Goal: Ask a question

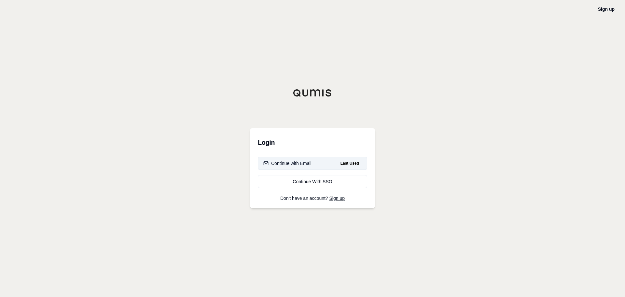
click at [319, 164] on button "Continue with Email Last Used" at bounding box center [312, 163] width 109 height 13
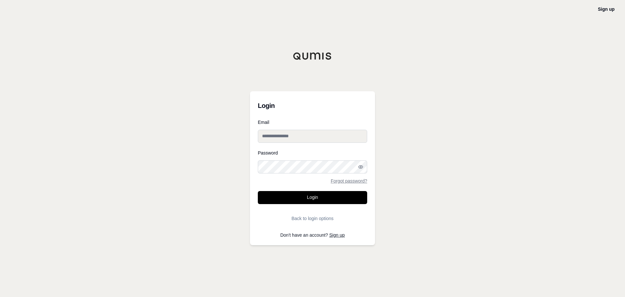
type input "**********"
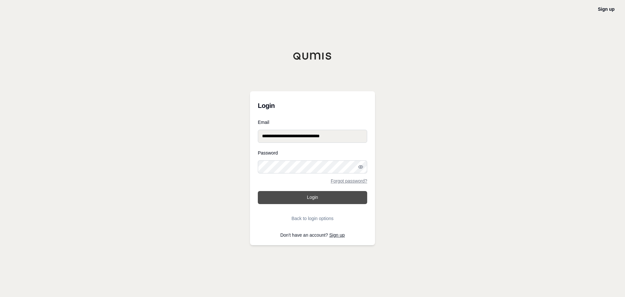
click at [311, 198] on button "Login" at bounding box center [312, 197] width 109 height 13
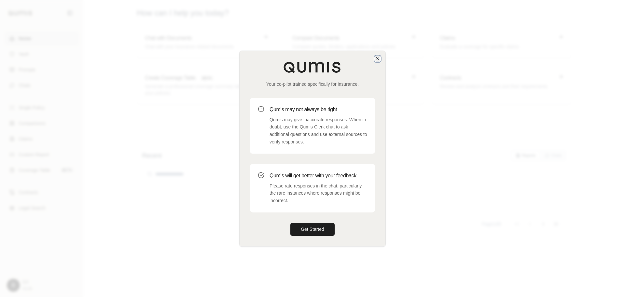
click at [380, 59] on icon "button" at bounding box center [377, 58] width 5 height 5
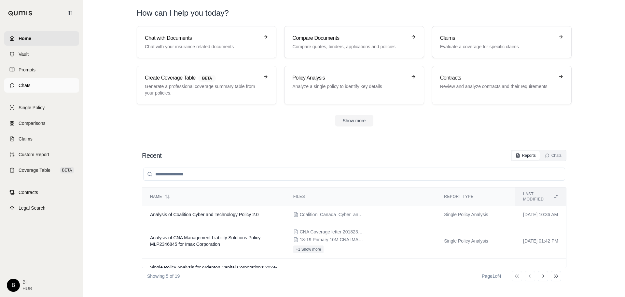
click at [35, 83] on link "Chats" at bounding box center [41, 85] width 75 height 14
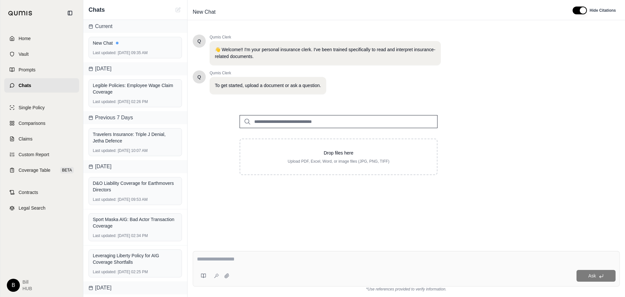
click at [86, 75] on div "[DATE]" at bounding box center [135, 68] width 104 height 13
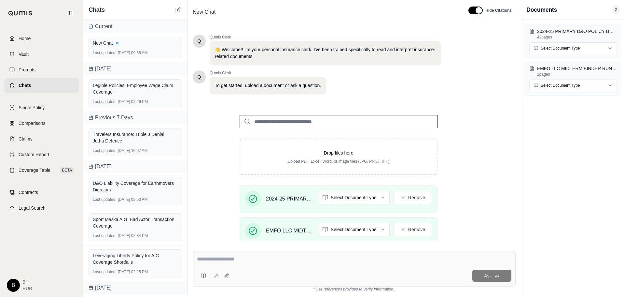
click at [304, 120] on input "search" at bounding box center [339, 121] width 198 height 13
click at [233, 265] on div "Ask" at bounding box center [354, 268] width 323 height 35
type textarea "*"
type textarea "**********"
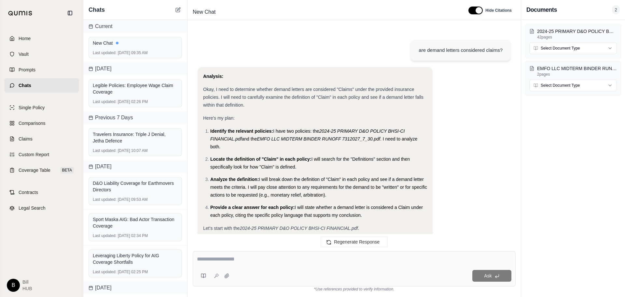
scroll to position [340, 0]
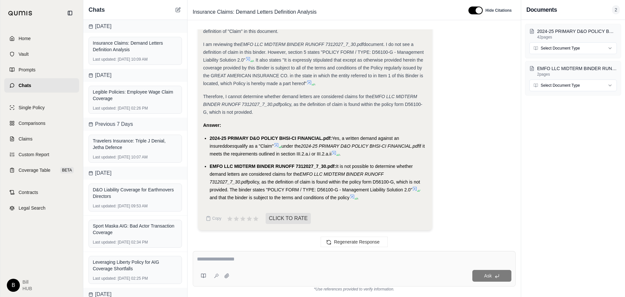
click at [224, 261] on textarea at bounding box center [354, 259] width 315 height 8
type textarea "*"
type textarea "**********"
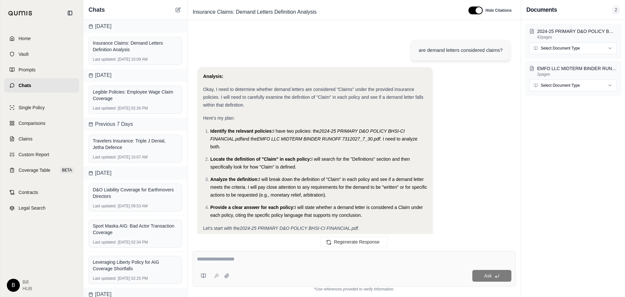
scroll to position [1313, 0]
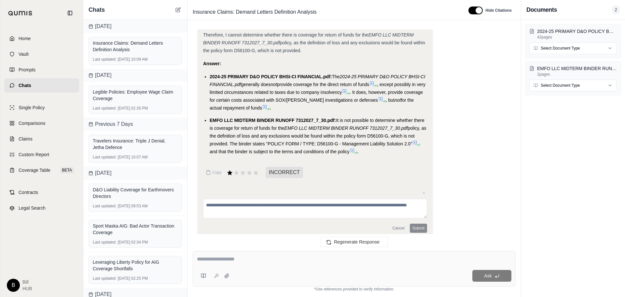
click at [248, 258] on textarea at bounding box center [354, 259] width 315 height 8
type textarea "**********"
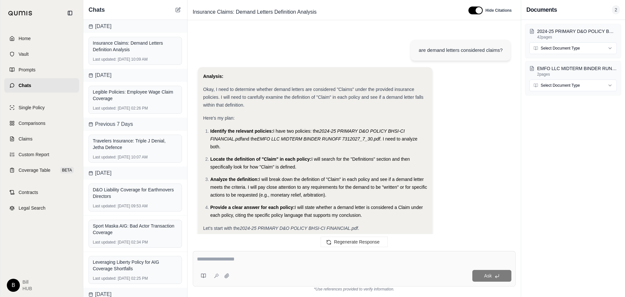
scroll to position [2304, 0]
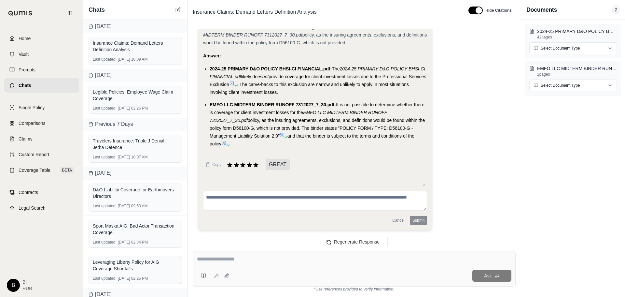
click at [234, 84] on icon at bounding box center [231, 83] width 5 height 5
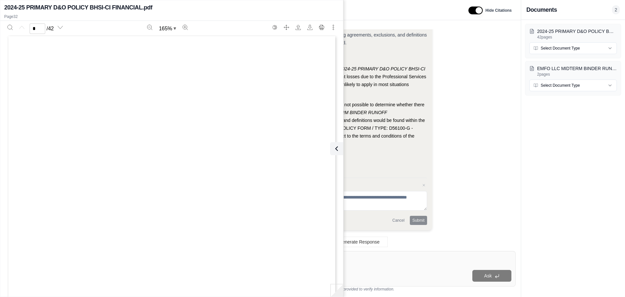
scroll to position [0, 0]
type input "**"
click at [335, 145] on icon at bounding box center [336, 149] width 8 height 8
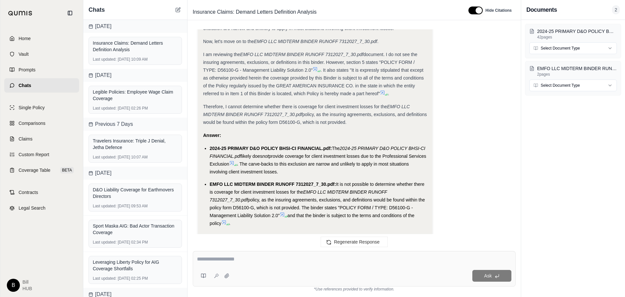
scroll to position [2304, 0]
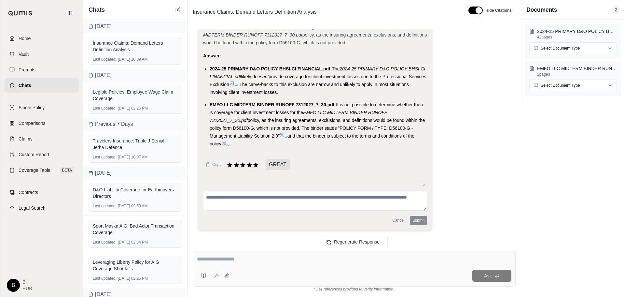
click at [234, 83] on icon at bounding box center [231, 83] width 5 height 5
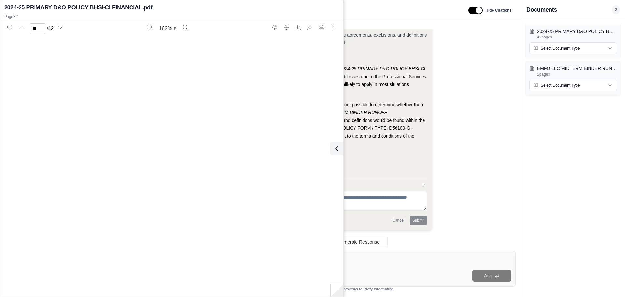
type input "**"
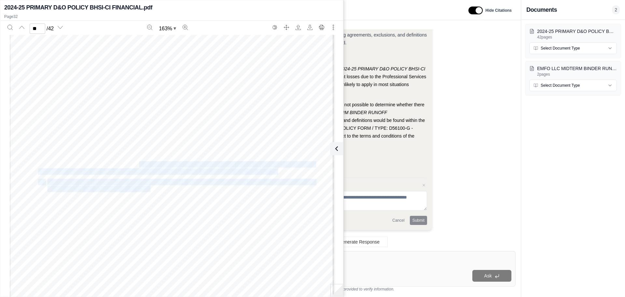
drag, startPoint x: 136, startPoint y: 161, endPoint x: 149, endPoint y: 192, distance: 33.0
click at [149, 192] on div "Page 1 | CAN ‐ EP ‐ EFDO ‐ 016 ‐ 12/2016 ENDORSEMENT 2 This endorsement, effect…" at bounding box center [171, 136] width 325 height 420
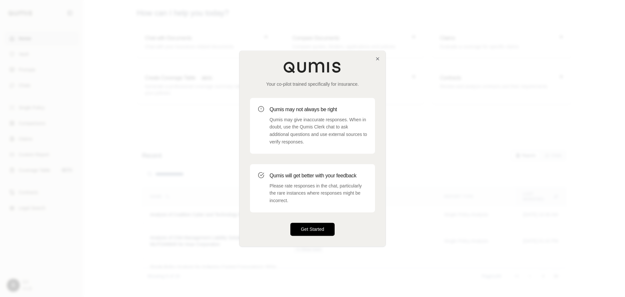
click at [323, 227] on button "Get Started" at bounding box center [313, 228] width 44 height 13
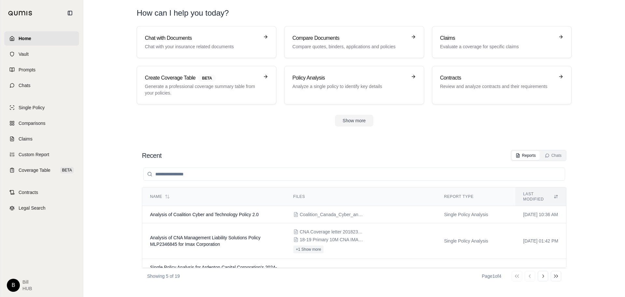
drag, startPoint x: 64, startPoint y: 105, endPoint x: 2, endPoint y: 105, distance: 62.5
click at [64, 105] on link "Single Policy" at bounding box center [41, 107] width 75 height 14
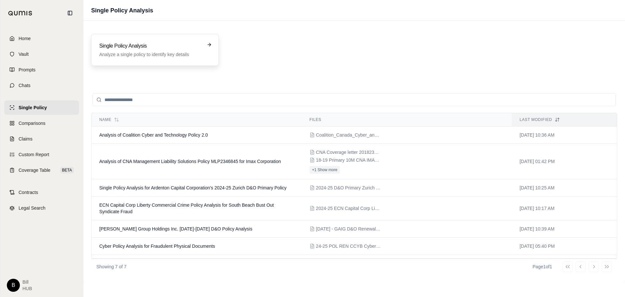
click at [124, 52] on p "Analyze a single policy to identify key details" at bounding box center [150, 54] width 102 height 7
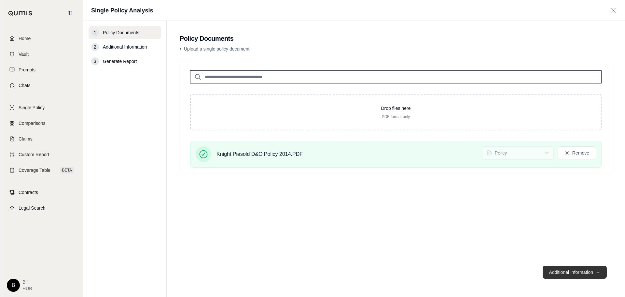
click at [595, 273] on button "Additional Information →" at bounding box center [575, 271] width 64 height 13
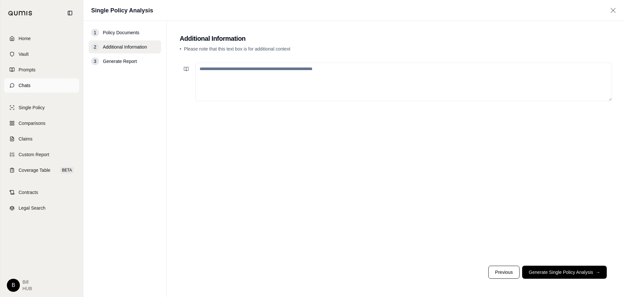
click at [43, 85] on link "Chats" at bounding box center [41, 85] width 75 height 14
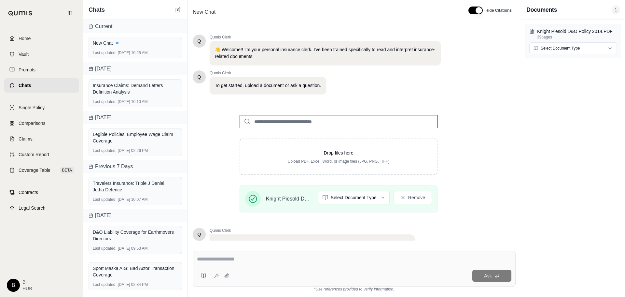
scroll to position [55, 0]
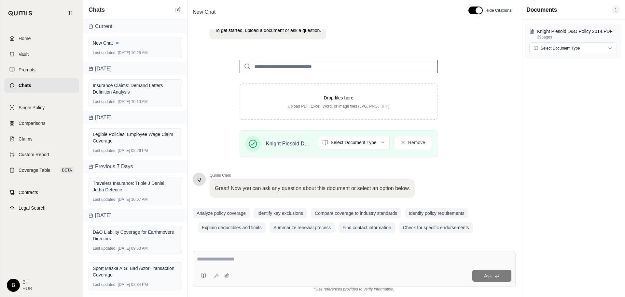
click at [238, 262] on textarea at bounding box center [354, 259] width 315 height 8
type textarea "**********"
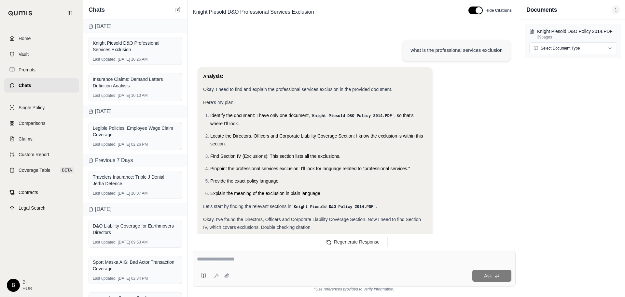
scroll to position [0, 0]
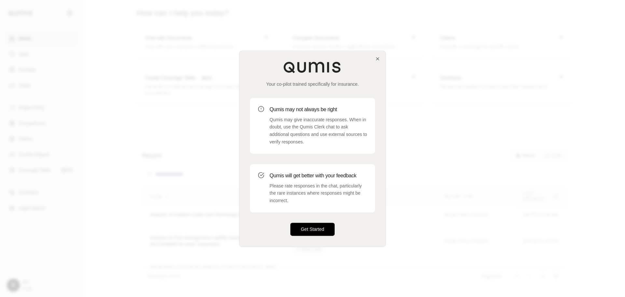
click at [315, 229] on button "Get Started" at bounding box center [313, 228] width 44 height 13
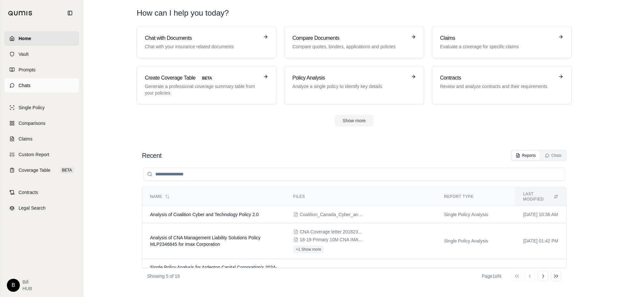
click at [34, 85] on link "Chats" at bounding box center [41, 85] width 75 height 14
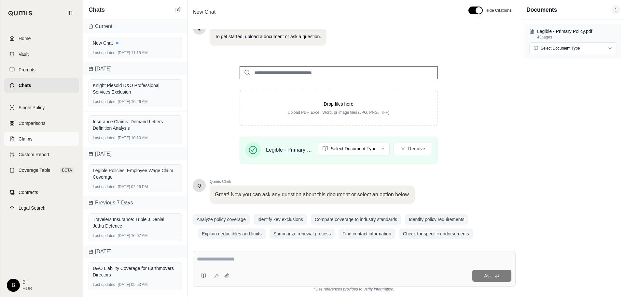
scroll to position [55, 0]
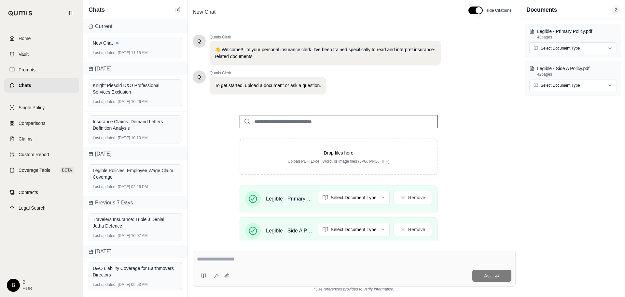
click at [230, 261] on textarea at bounding box center [354, 259] width 315 height 8
click at [259, 262] on textarea at bounding box center [354, 259] width 315 height 8
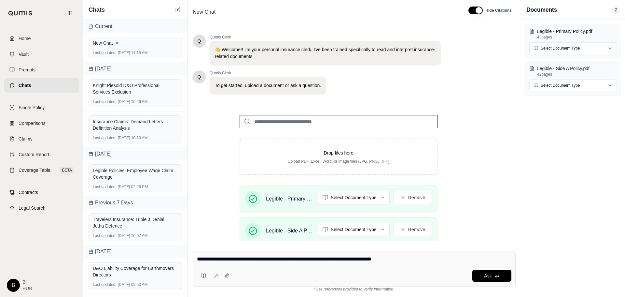
drag, startPoint x: 300, startPoint y: 255, endPoint x: 287, endPoint y: 262, distance: 14.7
type textarea "**********"
click at [491, 277] on span "Ask" at bounding box center [487, 275] width 7 height 5
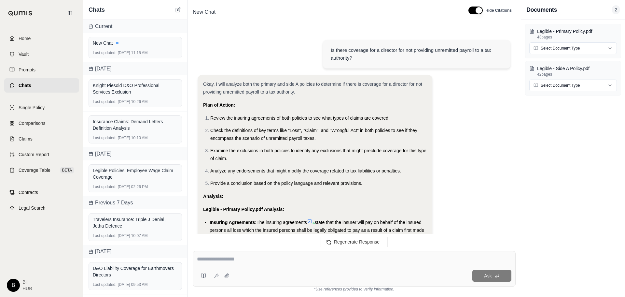
scroll to position [851, 0]
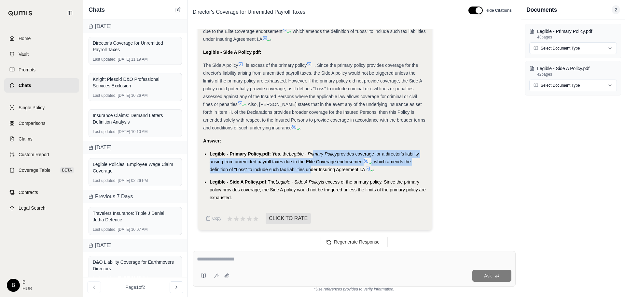
drag, startPoint x: 315, startPoint y: 154, endPoint x: 311, endPoint y: 171, distance: 17.8
click at [311, 171] on li "Legible - Primary Policy.pdf: Yes , the Legible - Primary Policy provides cover…" at bounding box center [319, 161] width 218 height 23
click at [311, 171] on span ", which amends the definition of "Loss" to include such tax liabilities under I…" at bounding box center [310, 165] width 201 height 13
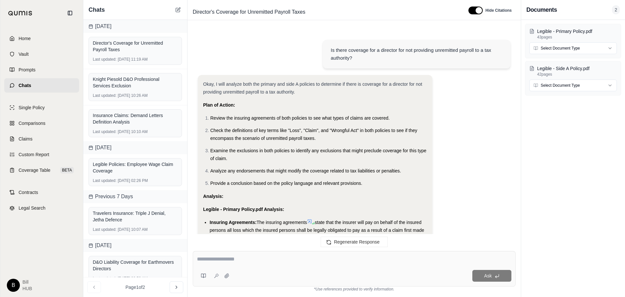
scroll to position [904, 0]
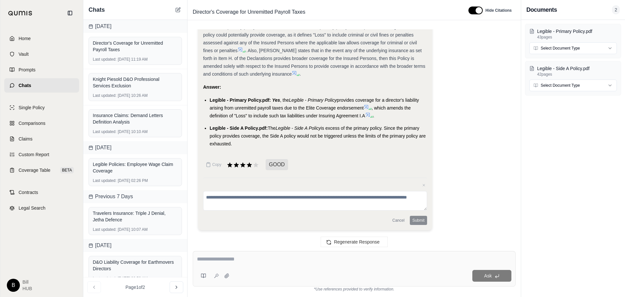
click at [222, 257] on textarea at bounding box center [354, 259] width 315 height 8
click at [542, 187] on div "Legible - Primary Policy.pdf 43 pages Select Document Type Legible - Side A Pol…" at bounding box center [573, 158] width 104 height 277
click at [332, 260] on textarea "**********" at bounding box center [354, 259] width 315 height 8
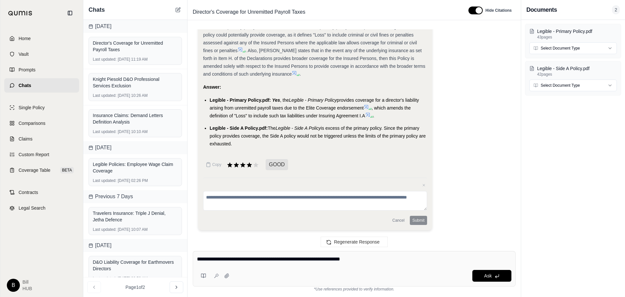
type textarea "**********"
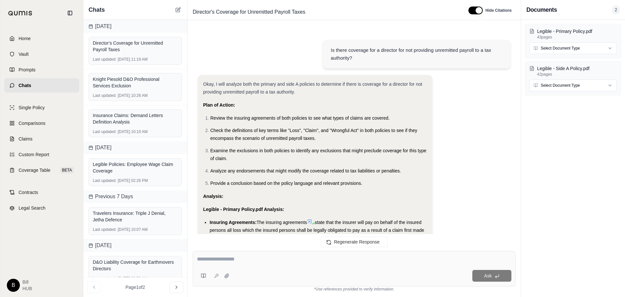
scroll to position [1726, 0]
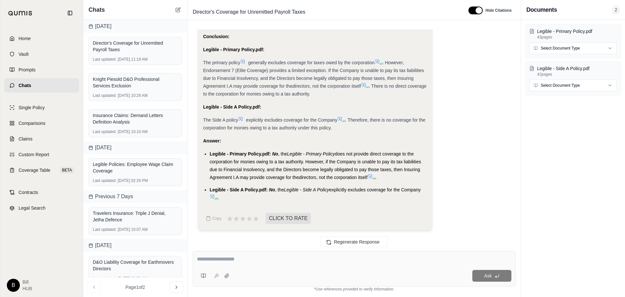
click at [553, 179] on div "Legible - Primary Policy.pdf 43 pages Select Document Type Legible - Side A Pol…" at bounding box center [573, 158] width 104 height 277
click at [285, 256] on textarea at bounding box center [354, 259] width 315 height 8
type textarea "**********"
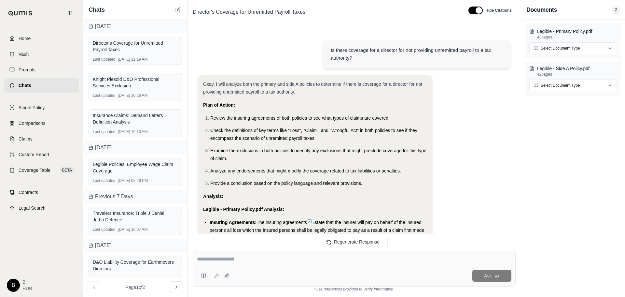
scroll to position [2788, 0]
